Goal: Register for event/course

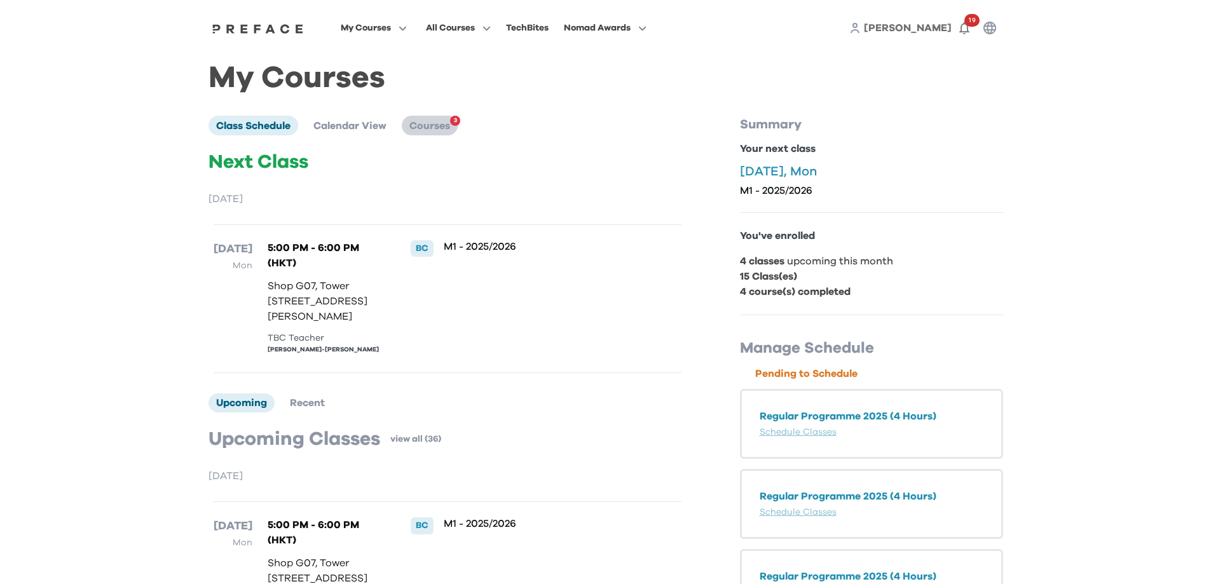
click at [443, 127] on span "Courses" at bounding box center [429, 126] width 41 height 10
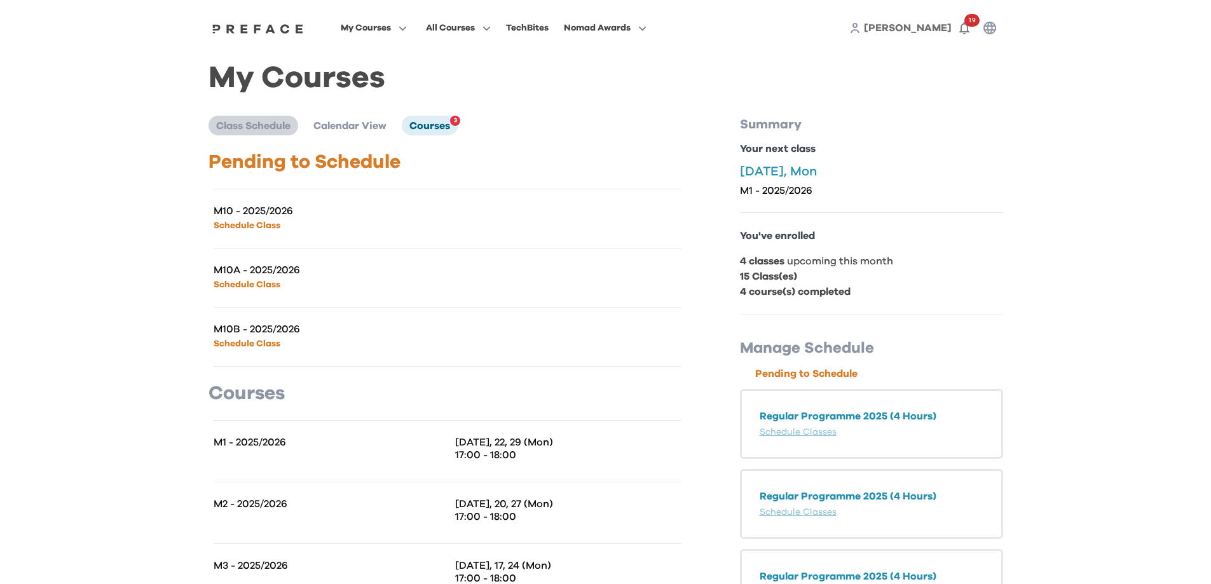
click at [247, 126] on span "Class Schedule" at bounding box center [253, 126] width 74 height 10
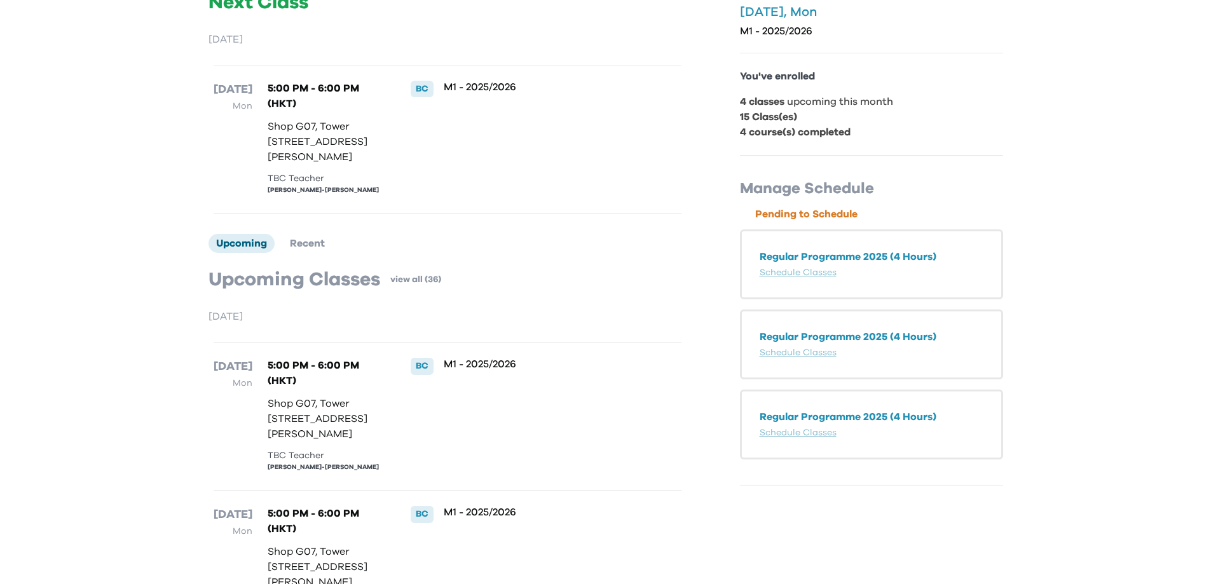
scroll to position [254, 0]
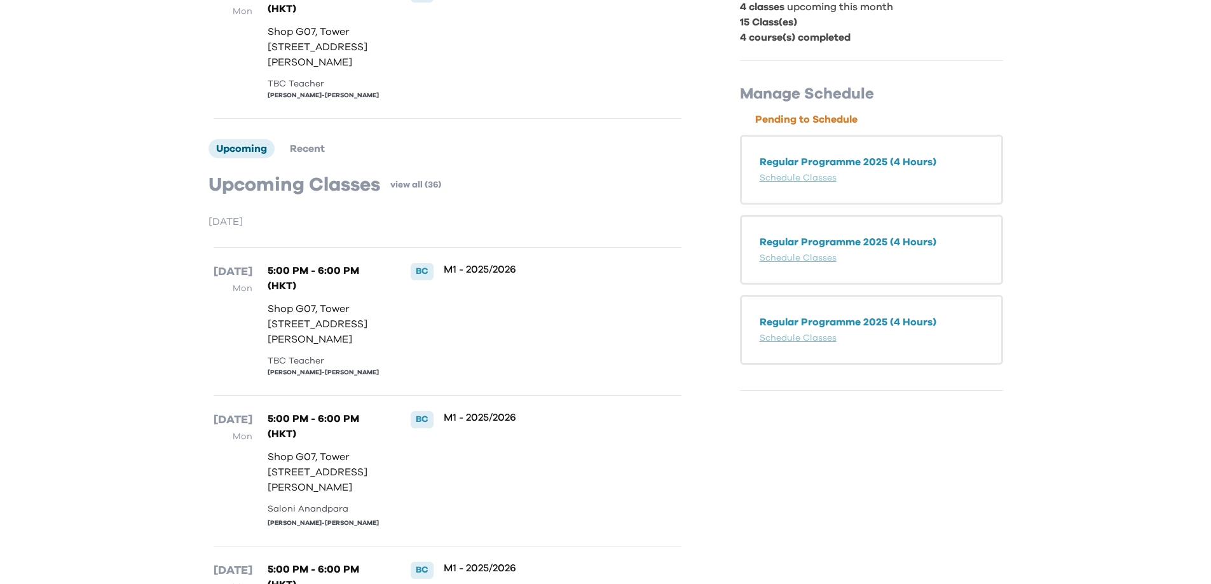
click at [505, 310] on div "M1 - 2025/2026" at bounding box center [541, 321] width 195 height 117
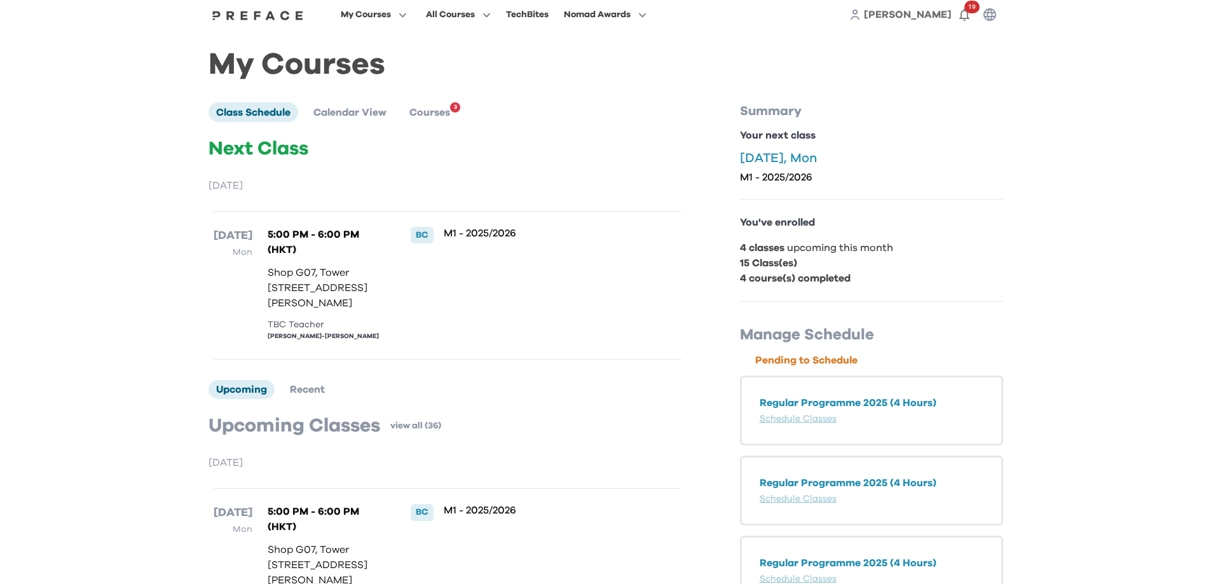
scroll to position [0, 0]
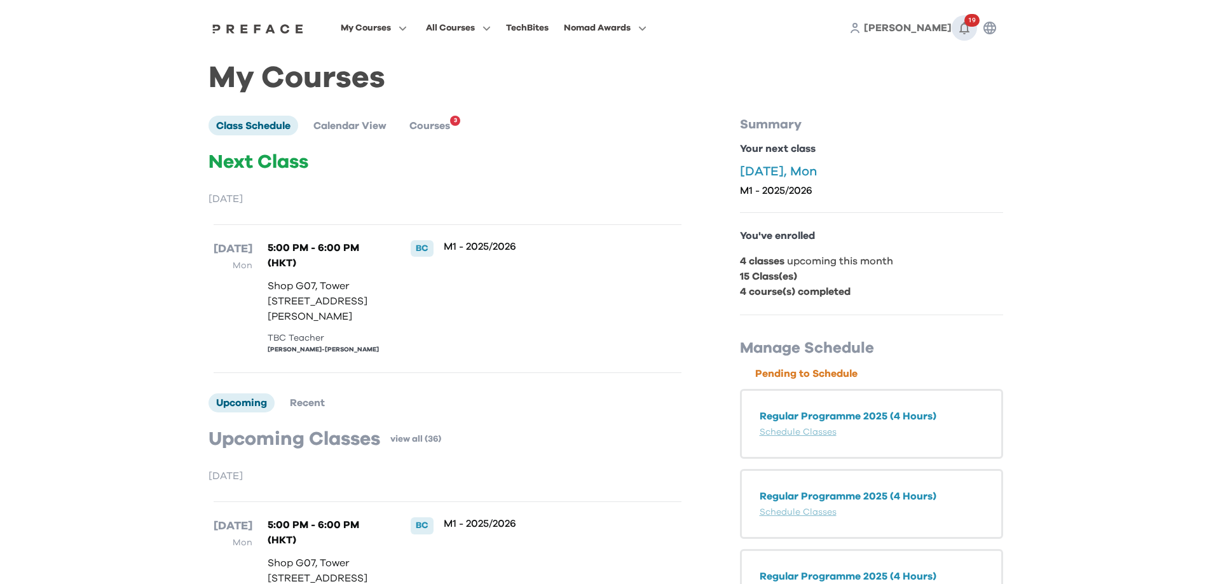
click at [960, 26] on icon "button" at bounding box center [964, 27] width 15 height 15
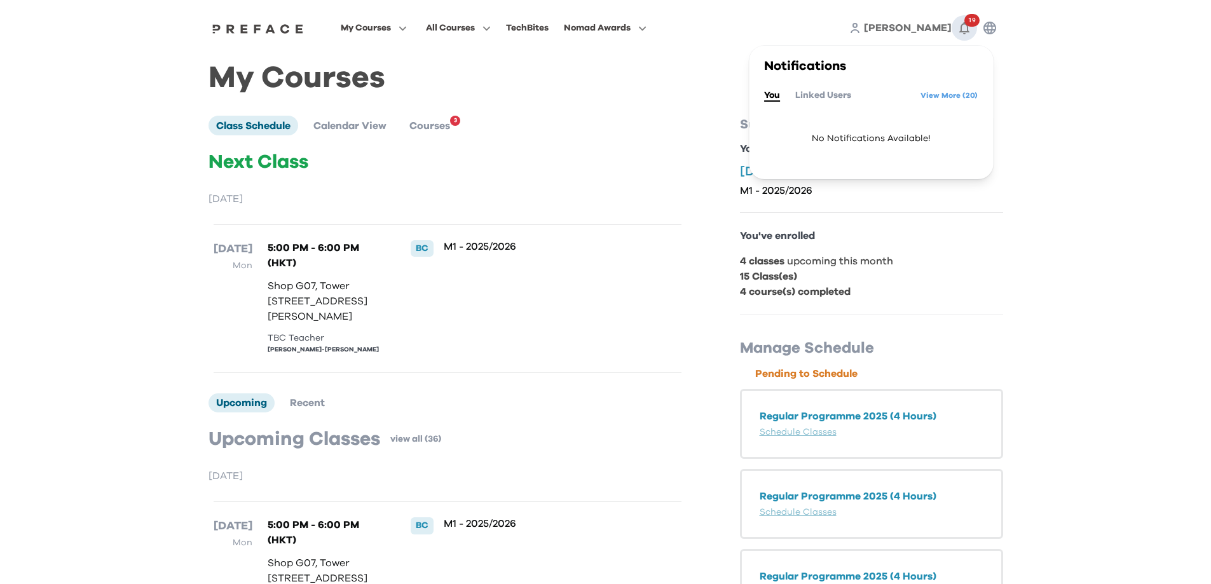
click at [960, 26] on icon "button" at bounding box center [964, 27] width 15 height 15
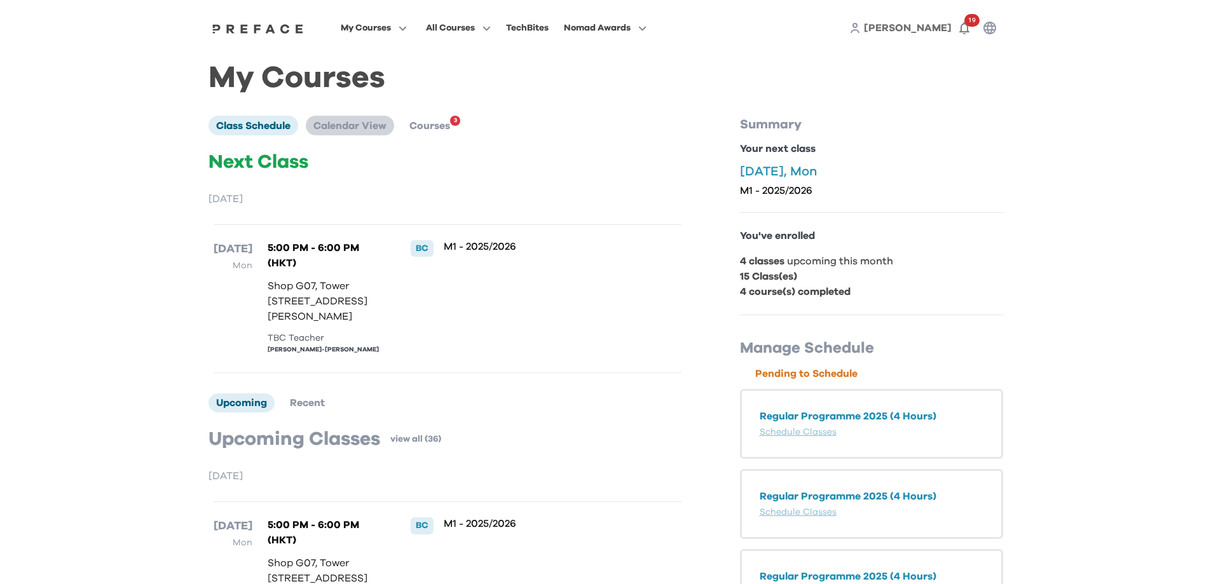
click at [384, 130] on span "Calendar View" at bounding box center [349, 126] width 73 height 10
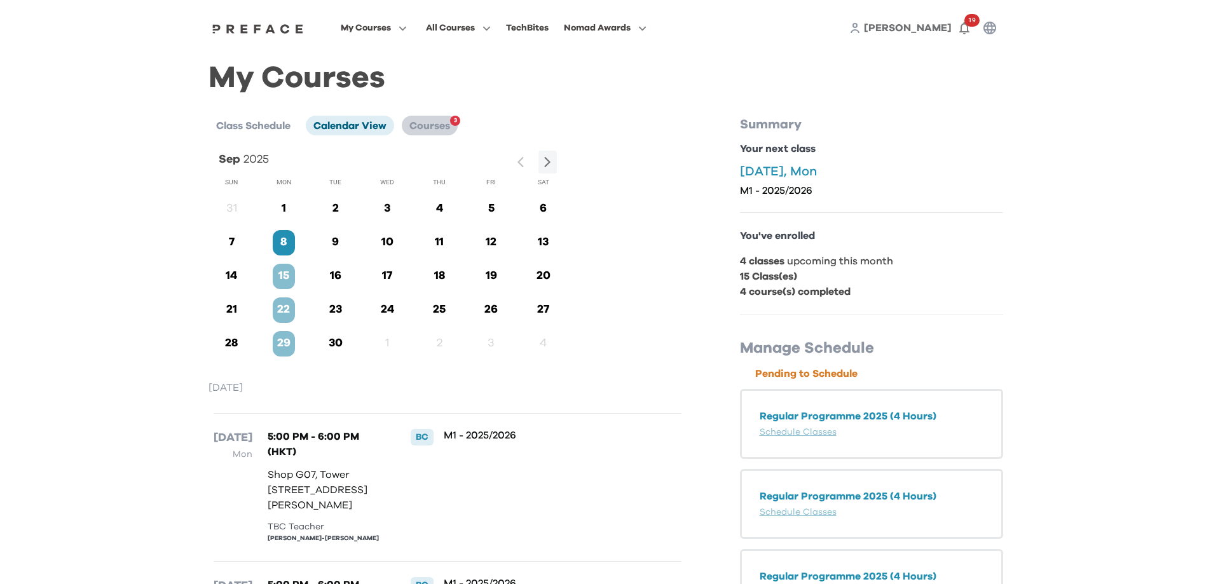
click at [440, 130] on span "Courses" at bounding box center [429, 126] width 41 height 10
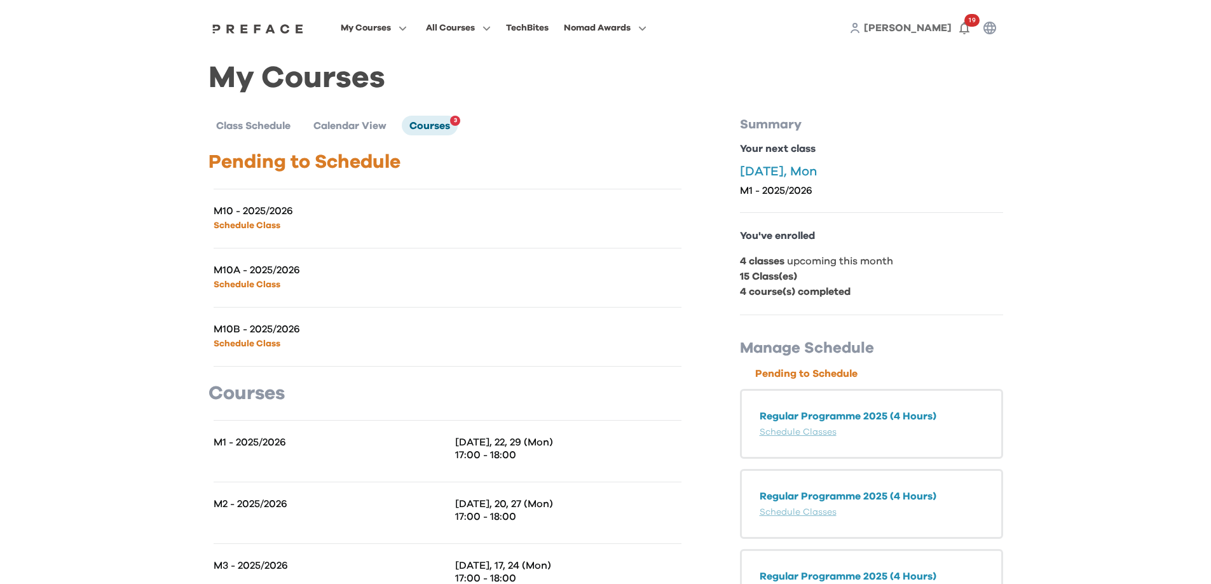
click at [493, 452] on p "17:00 - 18:00" at bounding box center [568, 455] width 226 height 13
click at [265, 130] on span "Class Schedule" at bounding box center [253, 126] width 74 height 10
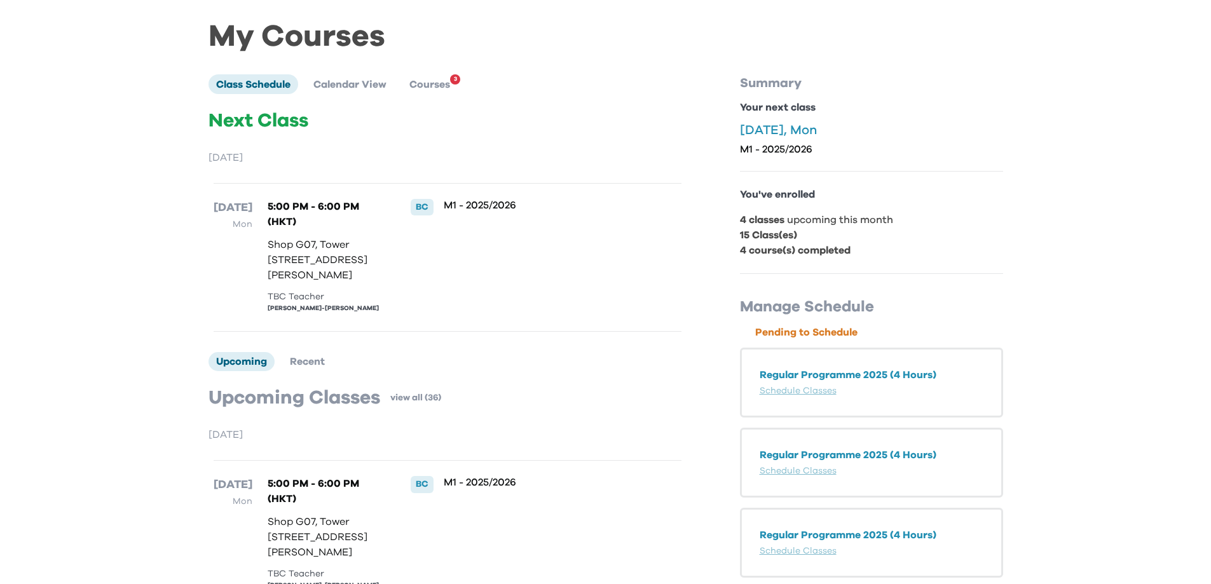
scroll to position [64, 0]
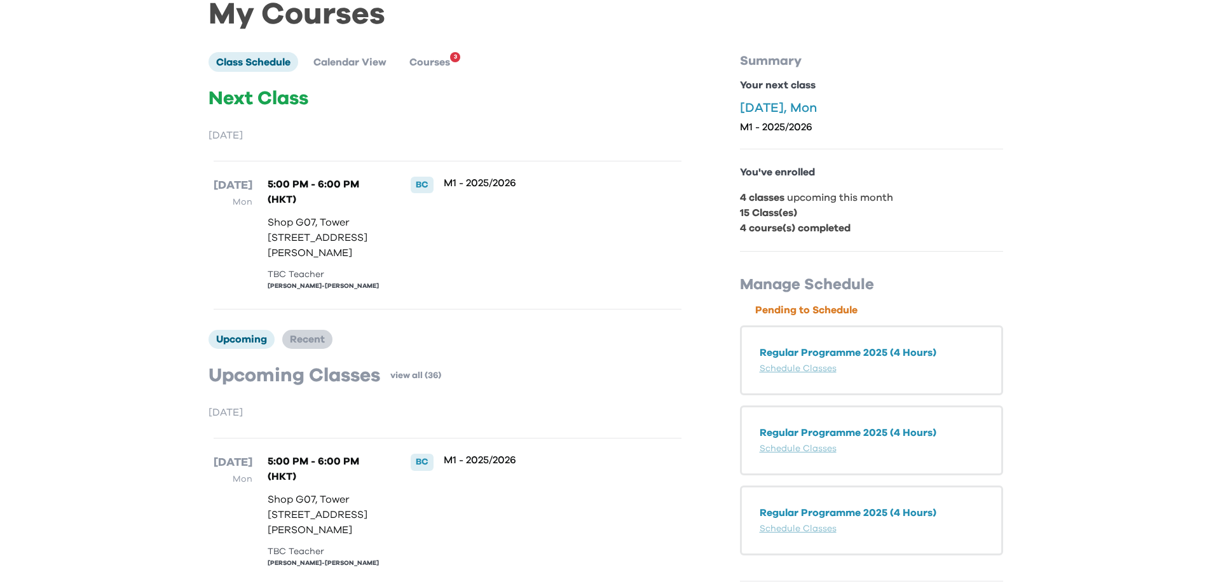
click at [320, 345] on span "Recent" at bounding box center [307, 339] width 35 height 10
click at [224, 345] on span "Upcoming" at bounding box center [241, 339] width 51 height 10
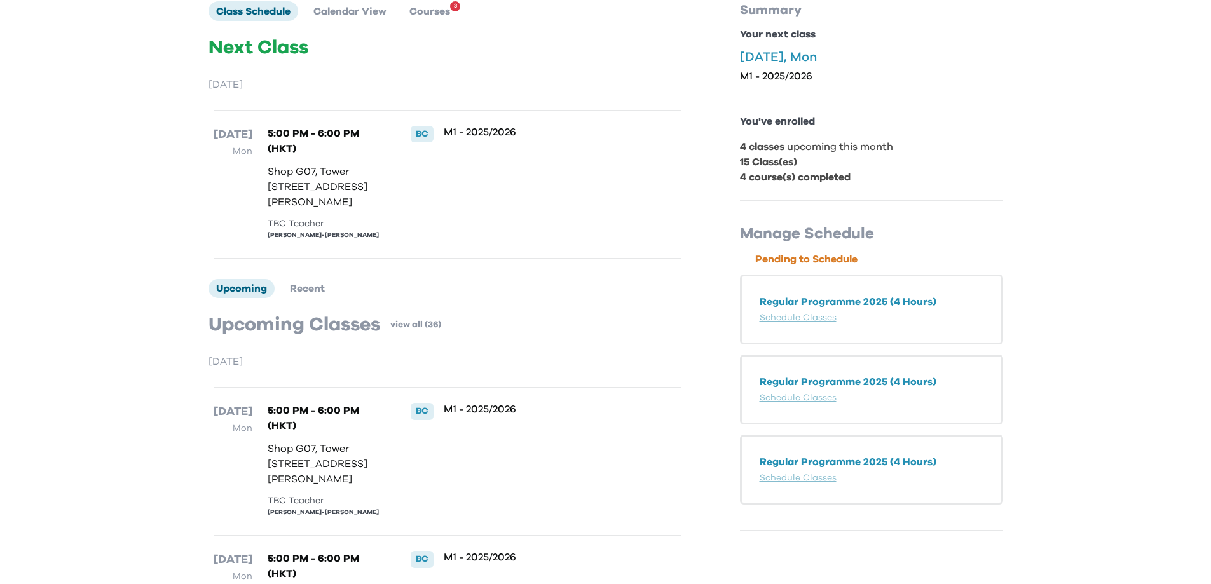
scroll to position [0, 0]
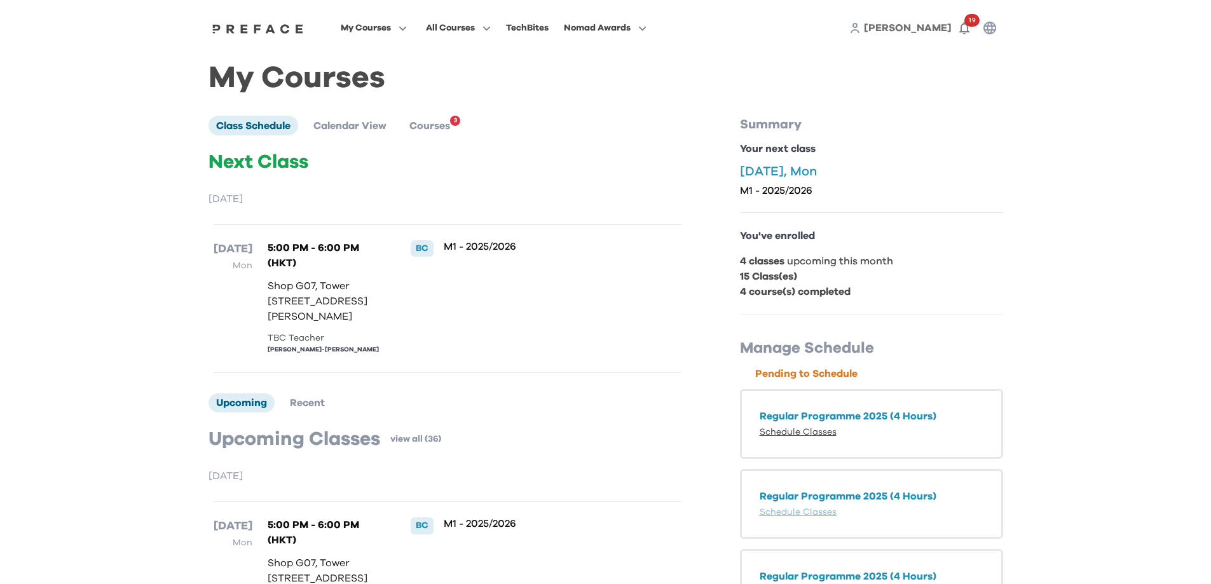
click at [809, 437] on link "Schedule Classes" at bounding box center [798, 432] width 77 height 9
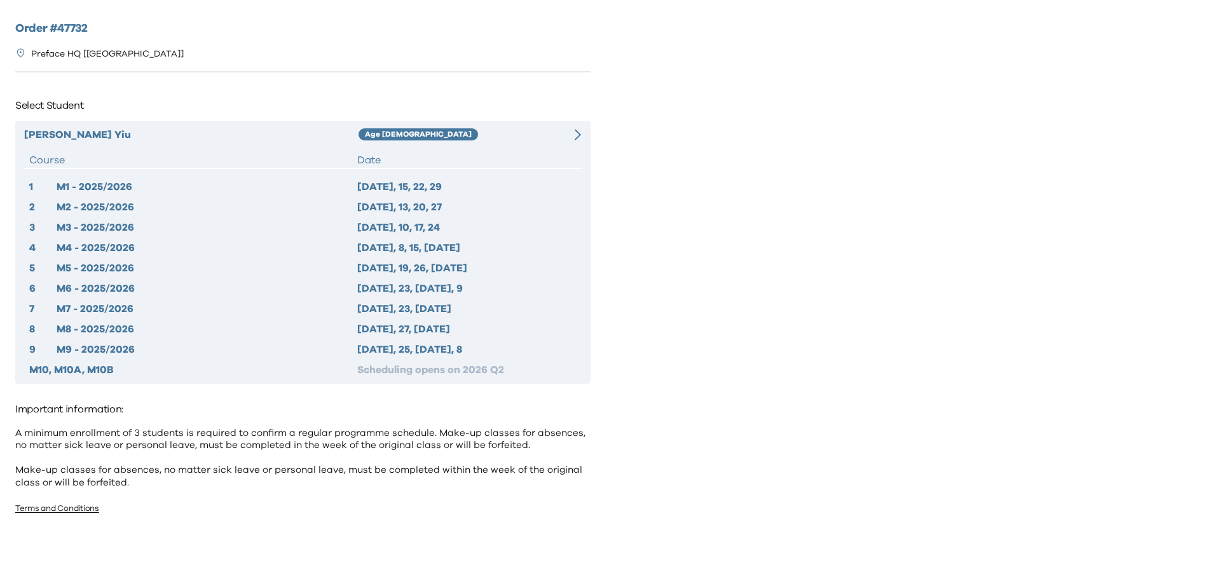
click at [373, 189] on div "2025 Sep 8, 15, 22, 29" at bounding box center [466, 186] width 219 height 15
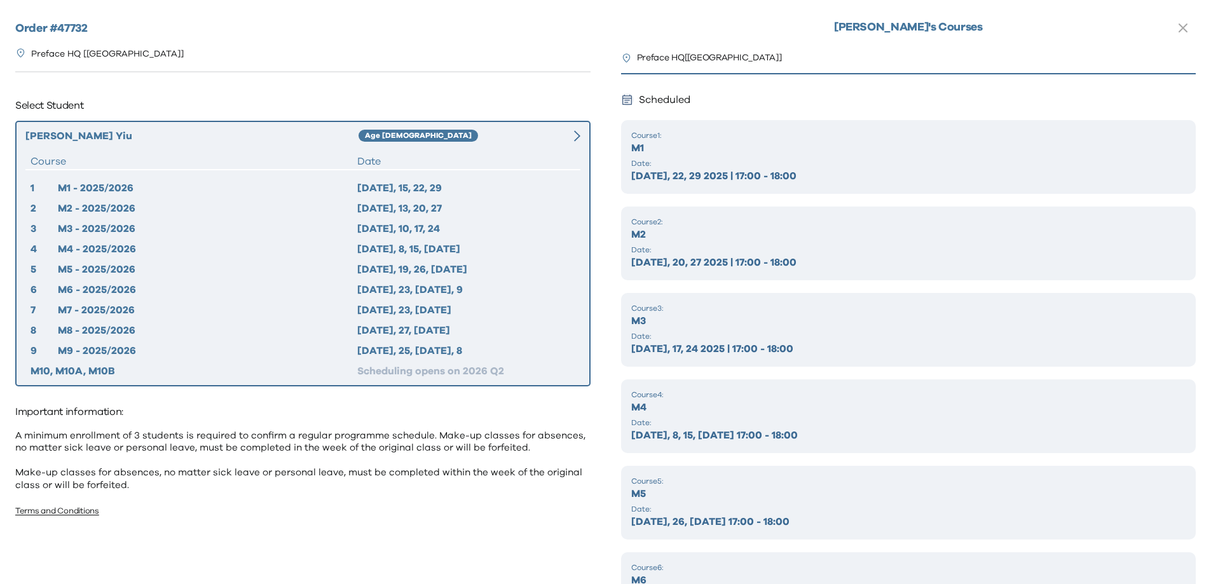
click at [772, 154] on p "M1" at bounding box center [908, 147] width 555 height 15
click at [779, 177] on p "Sep 8, 15, 22, 29 2025 | 17:00 - 18:00" at bounding box center [908, 175] width 555 height 15
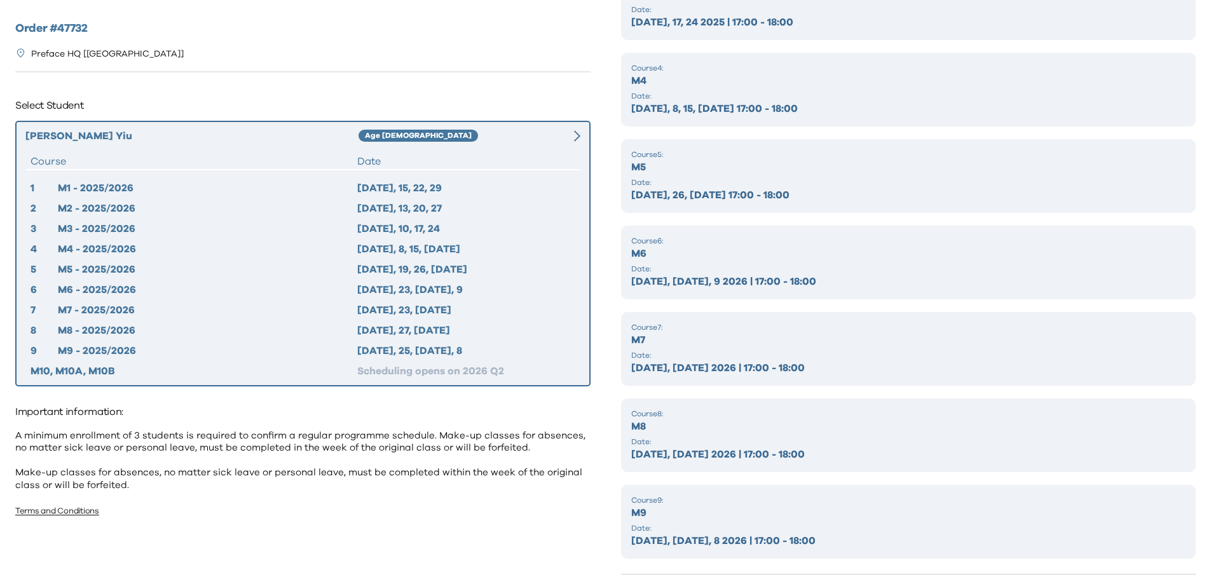
scroll to position [327, 0]
